Goal: Task Accomplishment & Management: Manage account settings

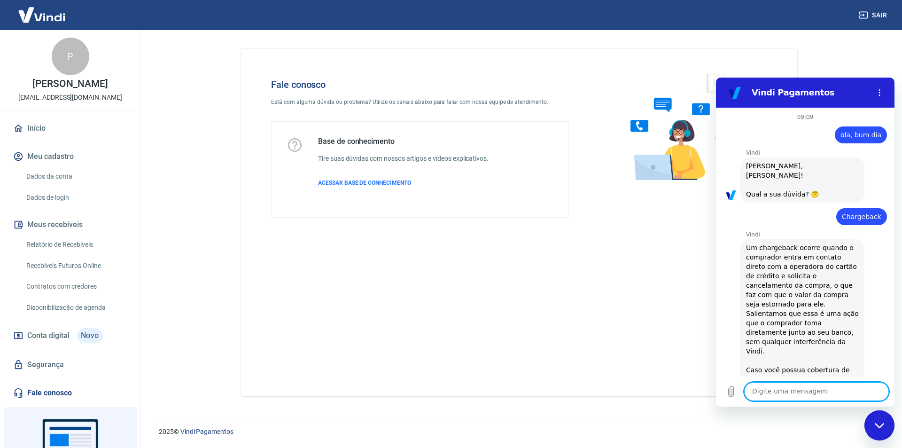
scroll to position [937, 0]
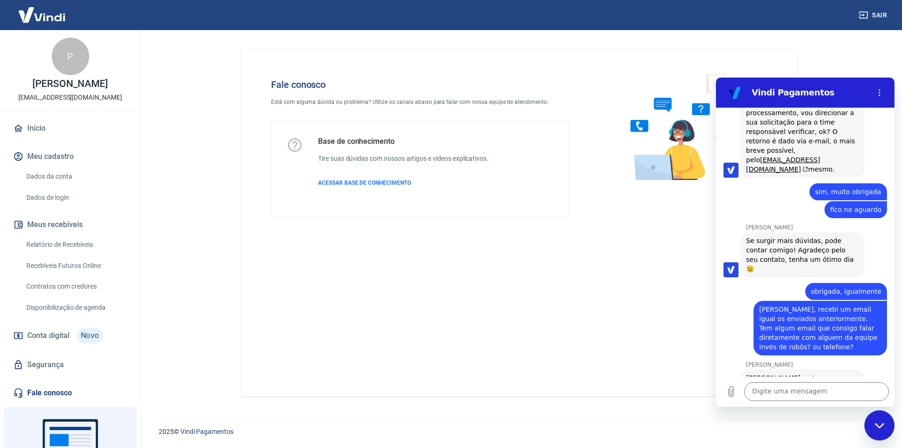
click at [37, 138] on link "Início" at bounding box center [70, 128] width 118 height 21
